Goal: Task Accomplishment & Management: Manage account settings

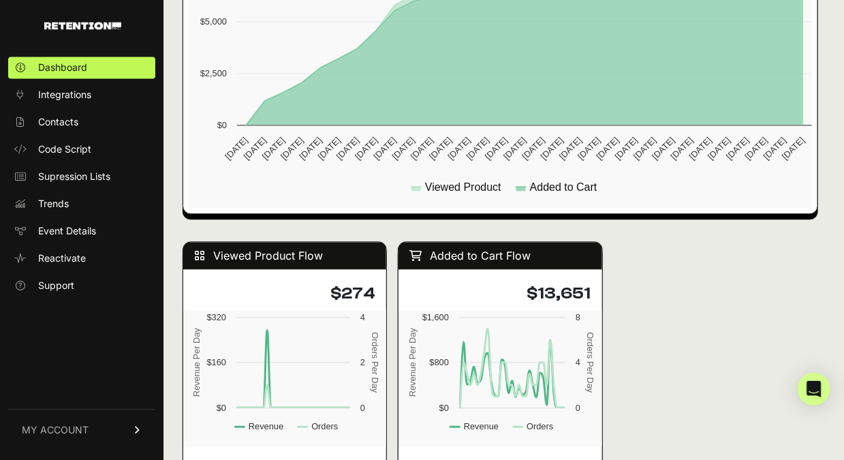
scroll to position [945, 0]
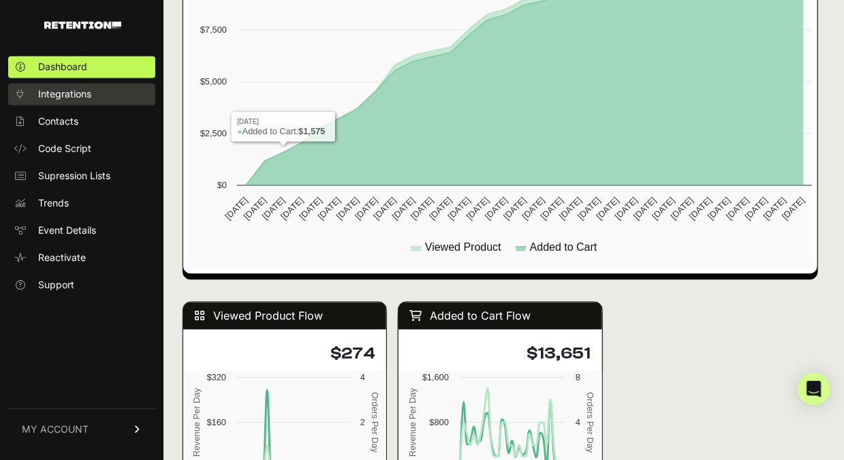
click at [114, 100] on link "Integrations" at bounding box center [81, 95] width 147 height 22
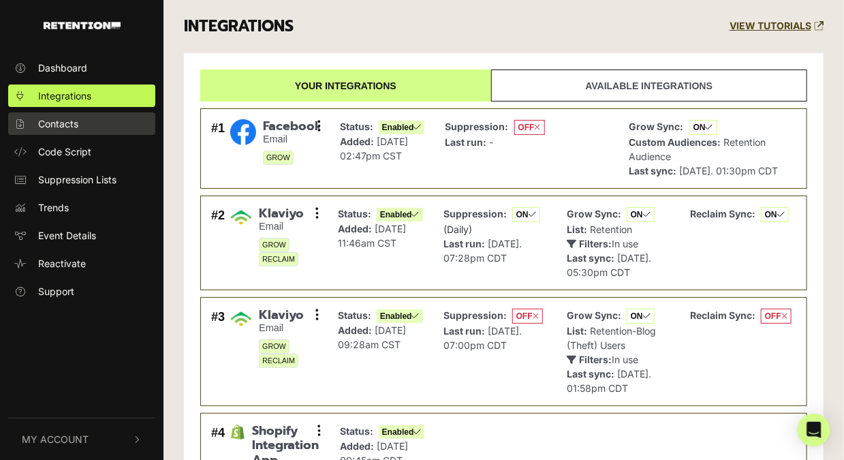
click at [87, 131] on link "Contacts" at bounding box center [81, 123] width 147 height 22
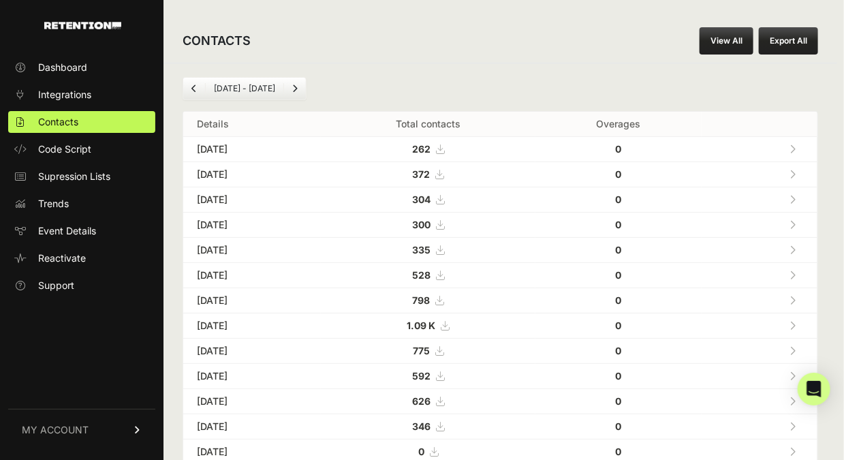
click at [815, 41] on button "Export All" at bounding box center [788, 40] width 59 height 27
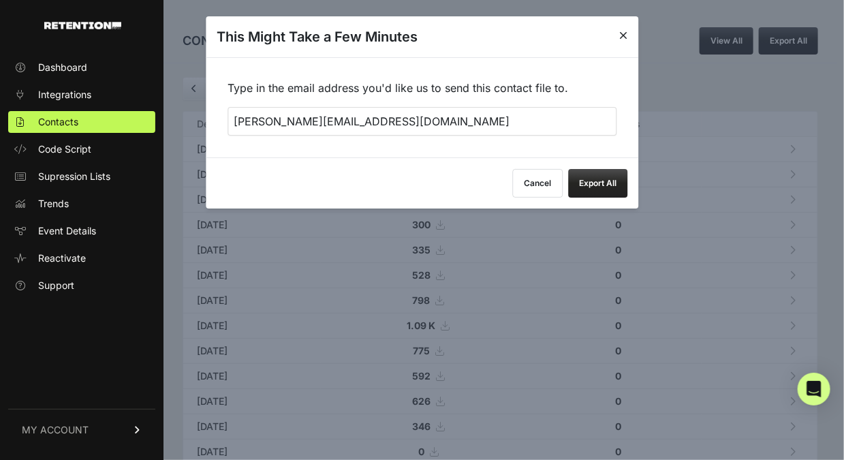
click at [593, 175] on button "Export All" at bounding box center [597, 183] width 59 height 29
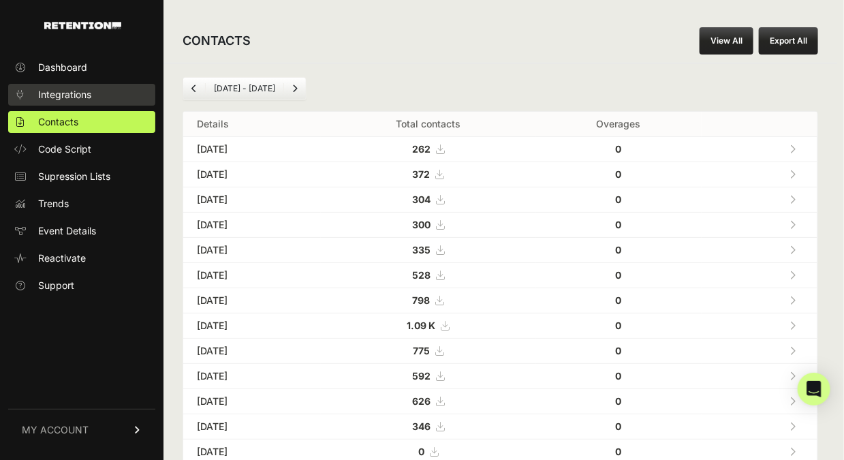
click at [87, 96] on span "Integrations" at bounding box center [64, 95] width 53 height 14
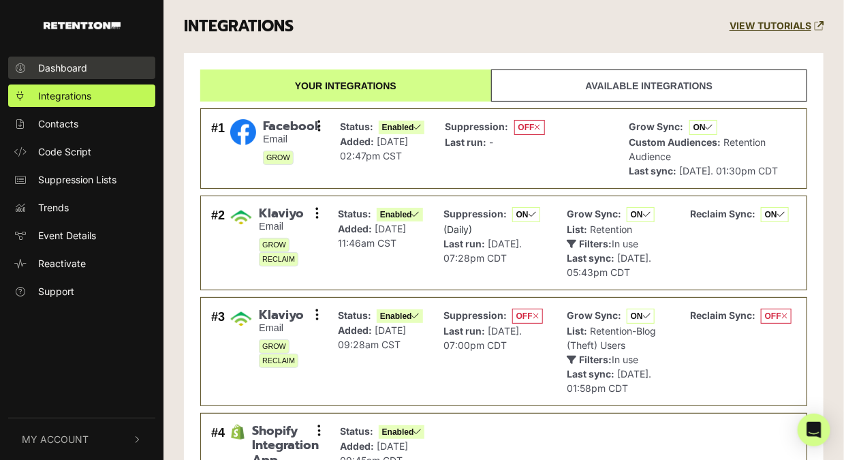
click at [80, 76] on link "Dashboard" at bounding box center [81, 68] width 147 height 22
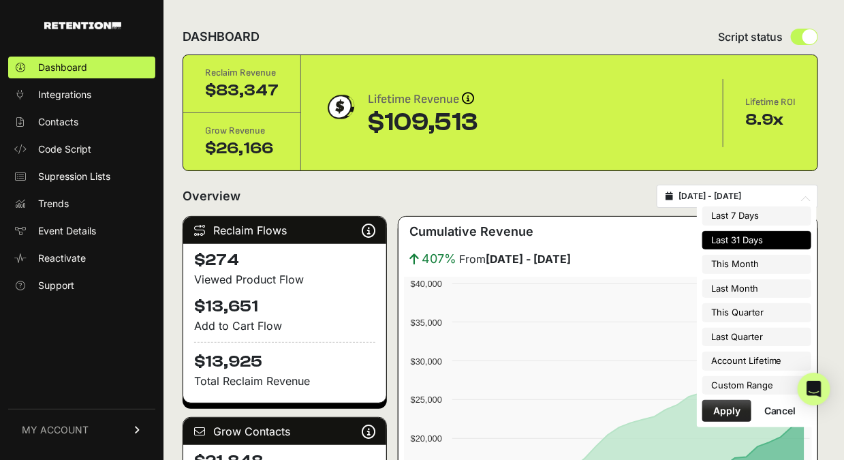
click at [779, 198] on input "[DATE] - [DATE]" at bounding box center [743, 196] width 131 height 11
click at [760, 215] on li "Last 7 Days" at bounding box center [756, 215] width 109 height 19
type input "2025-08-11 - 2025-08-17"
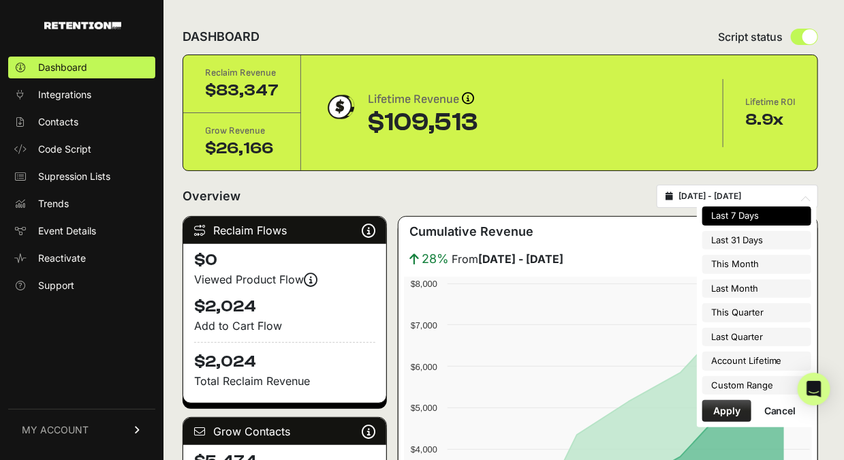
click at [747, 199] on input "[DATE] - [DATE]" at bounding box center [743, 196] width 131 height 11
click at [742, 234] on li "Last 31 Days" at bounding box center [756, 240] width 109 height 19
type input "[DATE] - [DATE]"
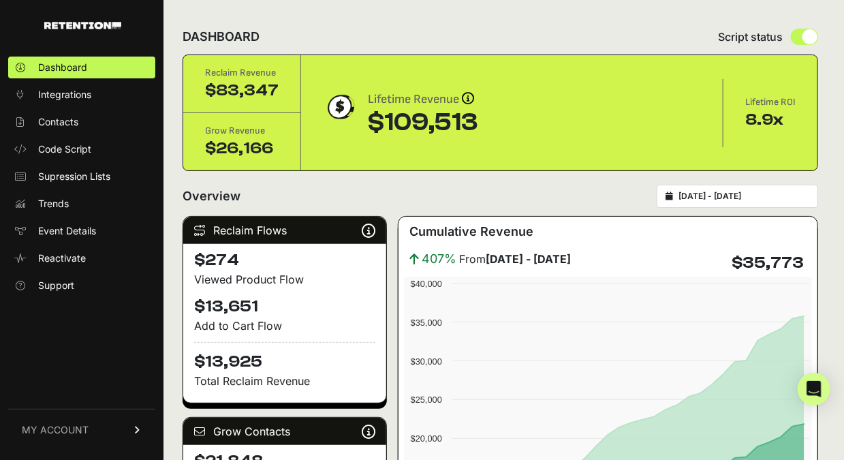
click at [753, 203] on div "[DATE] - [DATE]" at bounding box center [737, 196] width 161 height 23
click at [745, 198] on input "[DATE] - [DATE]" at bounding box center [743, 196] width 131 height 11
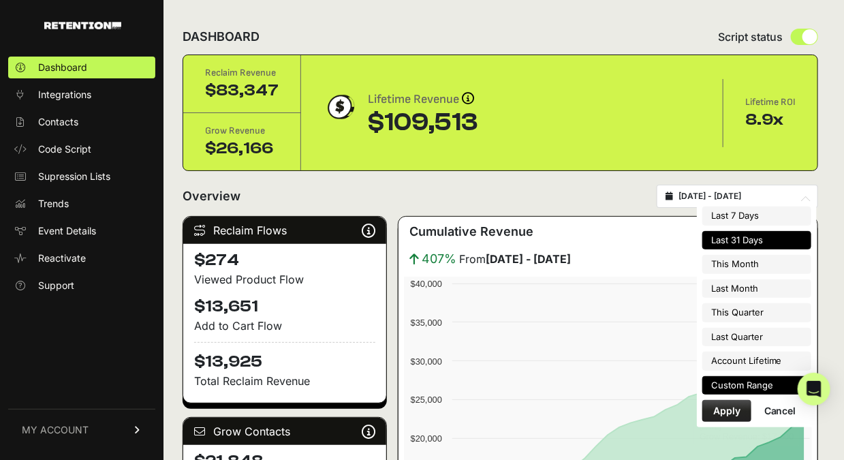
click at [731, 385] on li "Custom Range" at bounding box center [756, 385] width 109 height 19
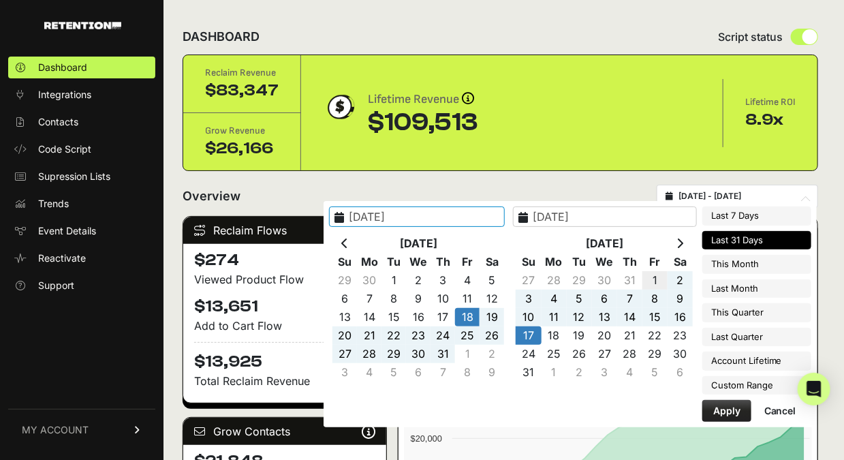
type input "[DATE]"
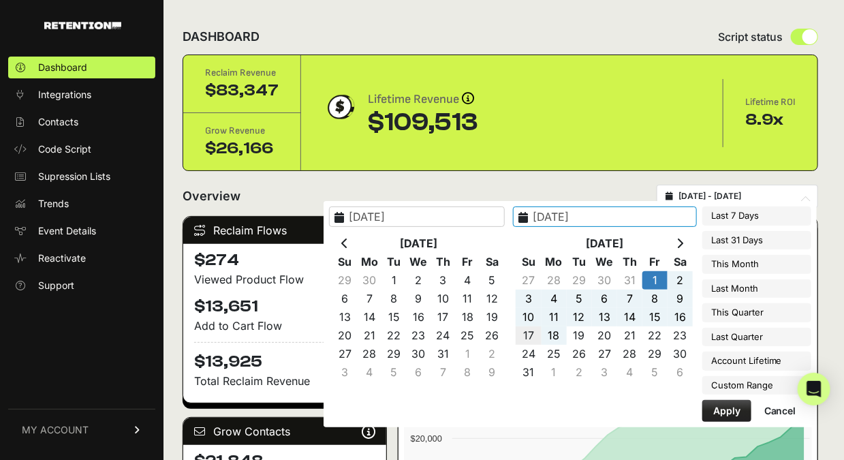
type input "[DATE]"
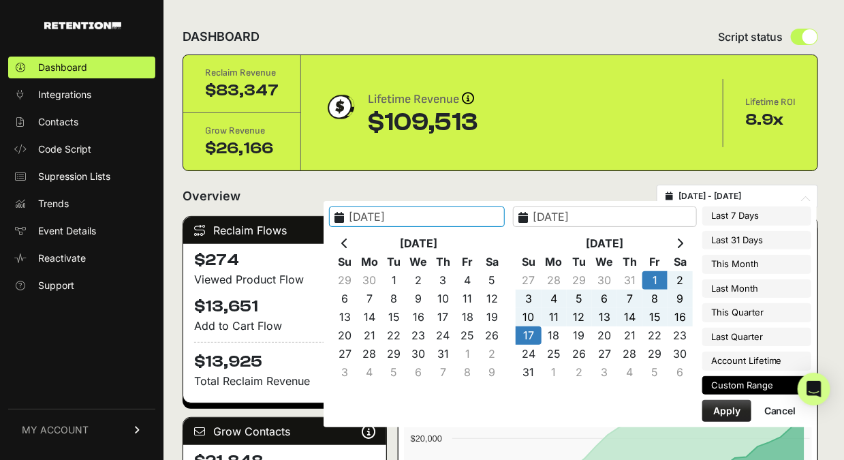
type input "[DATE]"
click at [740, 407] on button "Apply" at bounding box center [726, 411] width 49 height 22
type input "[DATE] - [DATE]"
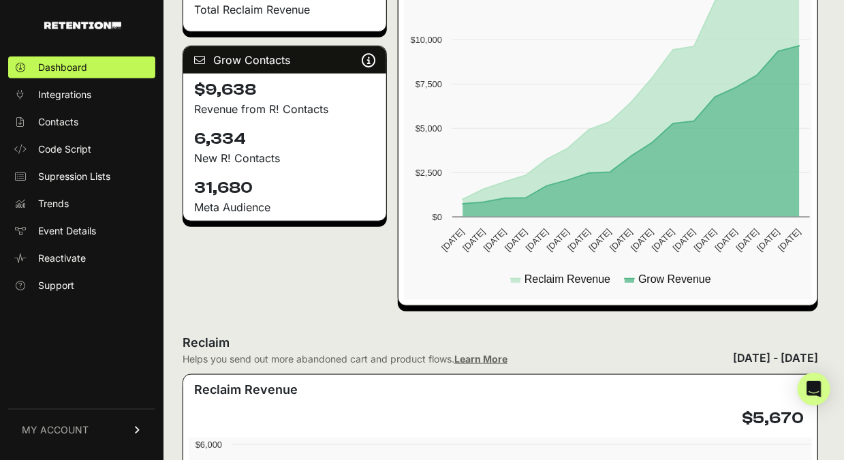
scroll to position [368, 0]
